Goal: Find specific page/section

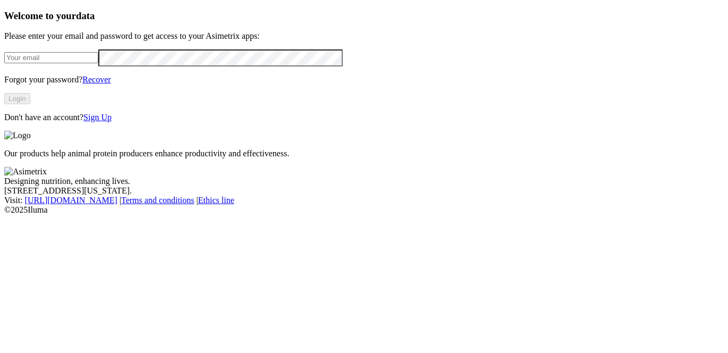
type input "[PERSON_NAME][EMAIL_ADDRESS][PERSON_NAME][DOMAIN_NAME]"
click at [30, 104] on button "Login" at bounding box center [17, 98] width 26 height 11
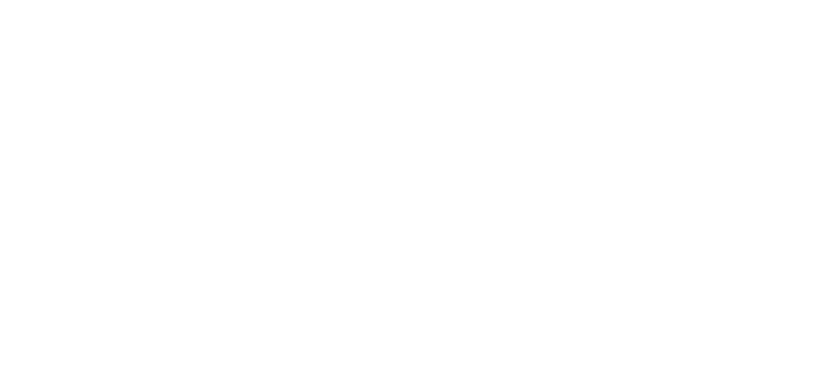
click at [14, 200] on icon at bounding box center [20, 216] width 33 height 33
click at [20, 200] on icon at bounding box center [20, 216] width 33 height 33
